Goal: Task Accomplishment & Management: Manage account settings

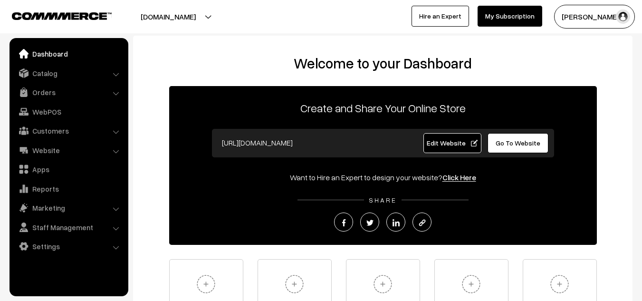
click at [439, 142] on span "Edit Website" at bounding box center [452, 143] width 51 height 8
click at [52, 69] on link "Catalog" at bounding box center [68, 73] width 113 height 17
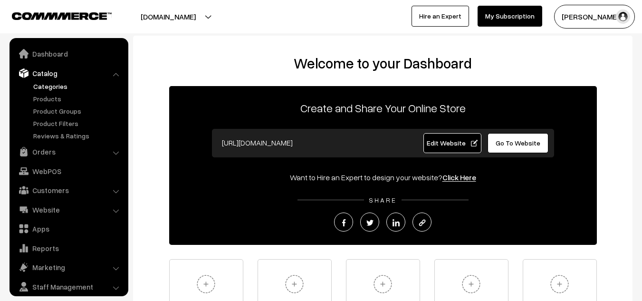
click at [48, 89] on link "Categories" at bounding box center [78, 86] width 94 height 10
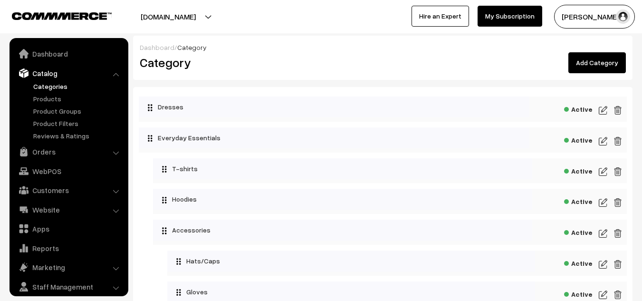
scroll to position [27, 0]
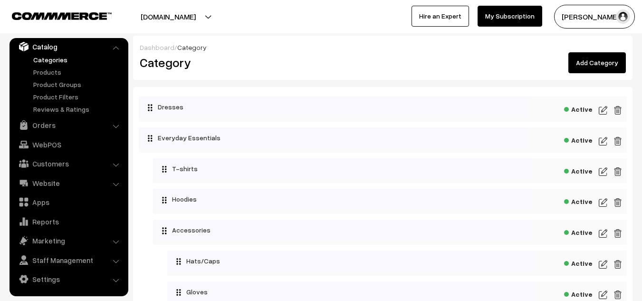
click at [601, 112] on img at bounding box center [603, 110] width 9 height 11
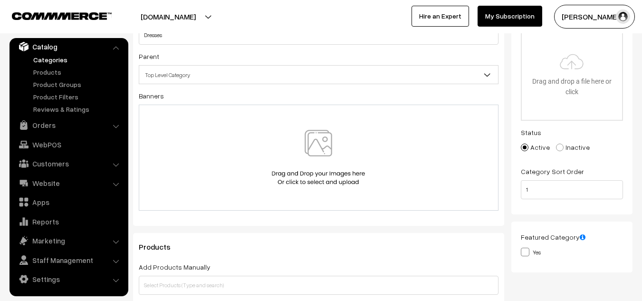
scroll to position [85, 0]
click at [319, 181] on img at bounding box center [319, 158] width 98 height 56
